Goal: Navigation & Orientation: Find specific page/section

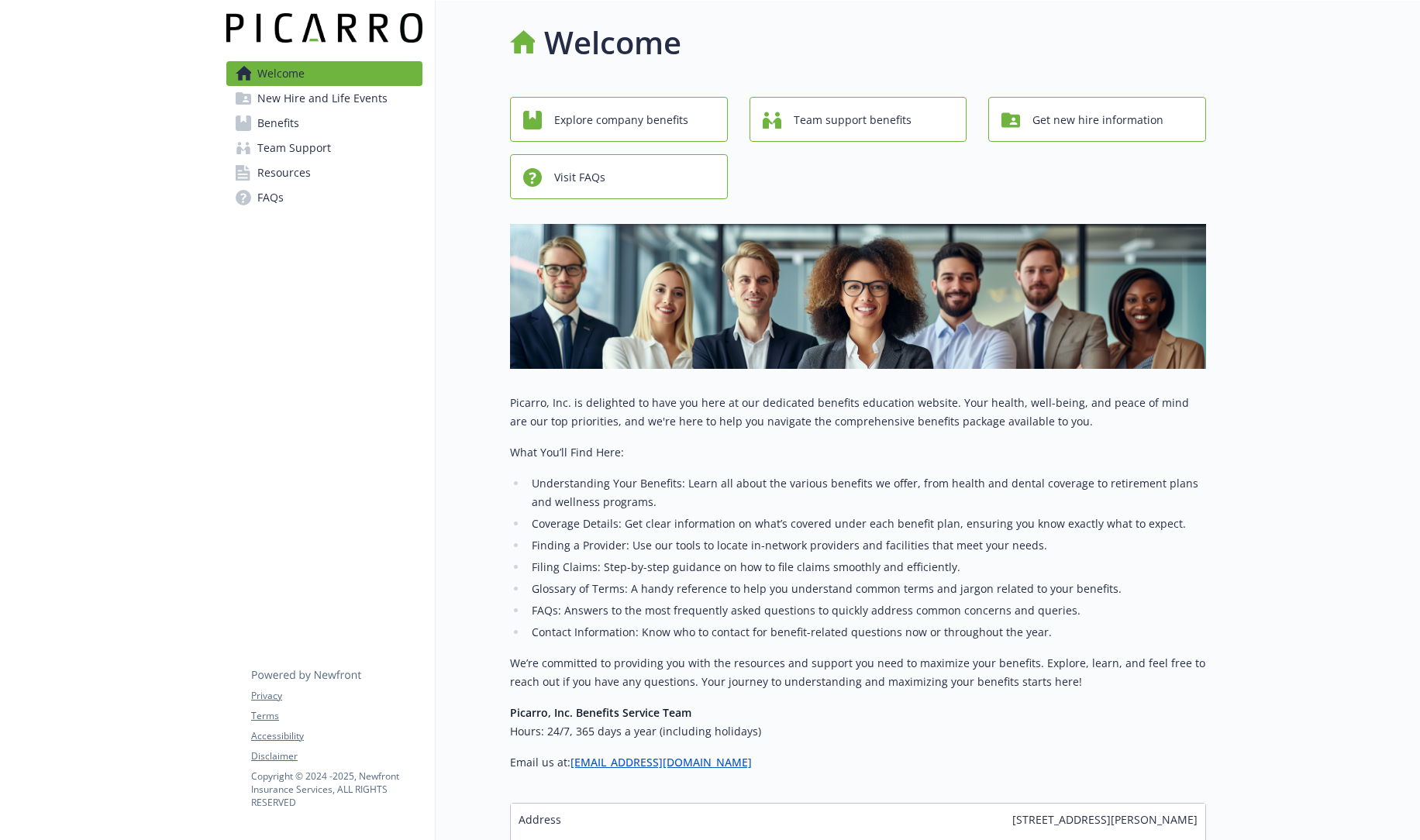
click at [276, 124] on span "Benefits" at bounding box center [279, 123] width 42 height 25
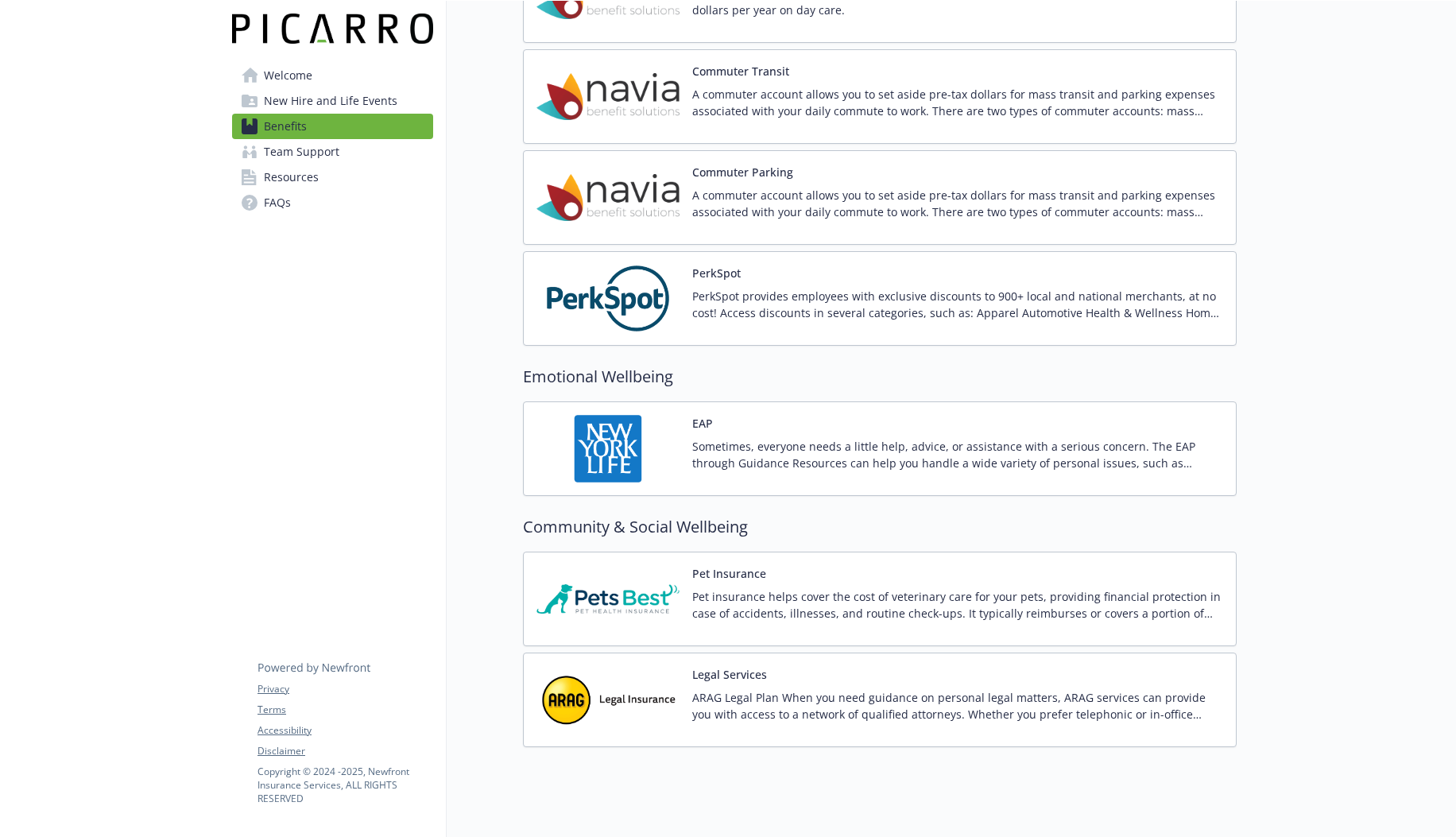
click at [295, 75] on span "Welcome" at bounding box center [288, 76] width 49 height 26
